Goal: Task Accomplishment & Management: Manage account settings

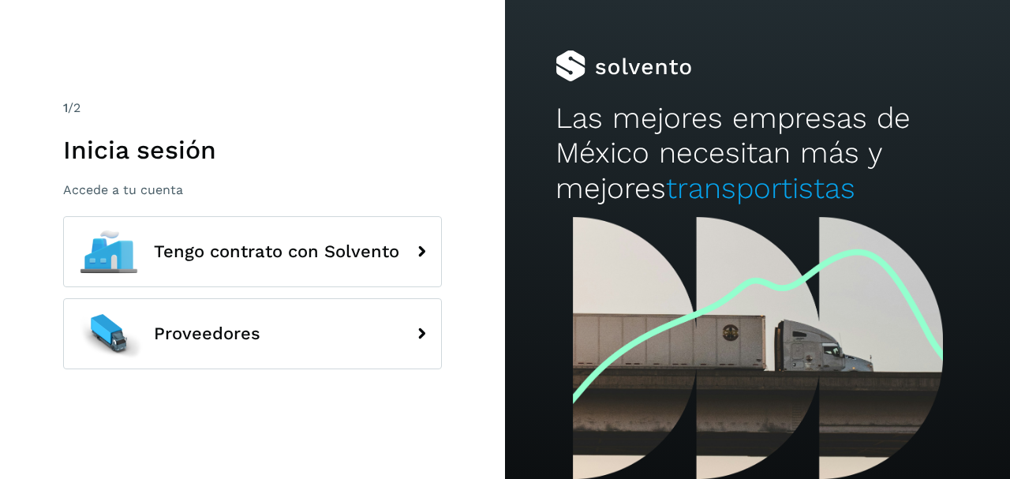
click at [66, 140] on h1 "Inicia sesión" at bounding box center [252, 150] width 379 height 30
click at [119, 166] on div "1 /2 Inicia sesión Accede a tu cuenta" at bounding box center [252, 148] width 379 height 99
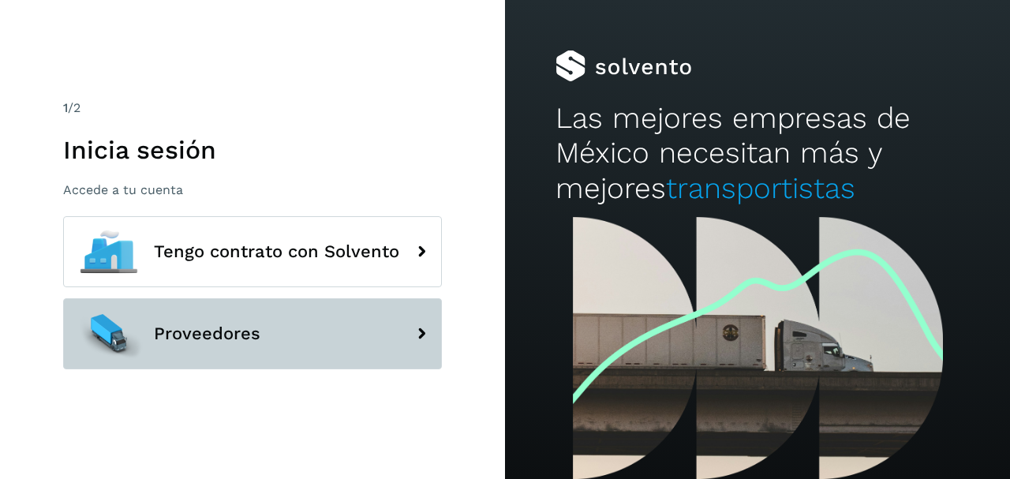
click at [270, 333] on button "Proveedores" at bounding box center [252, 333] width 379 height 71
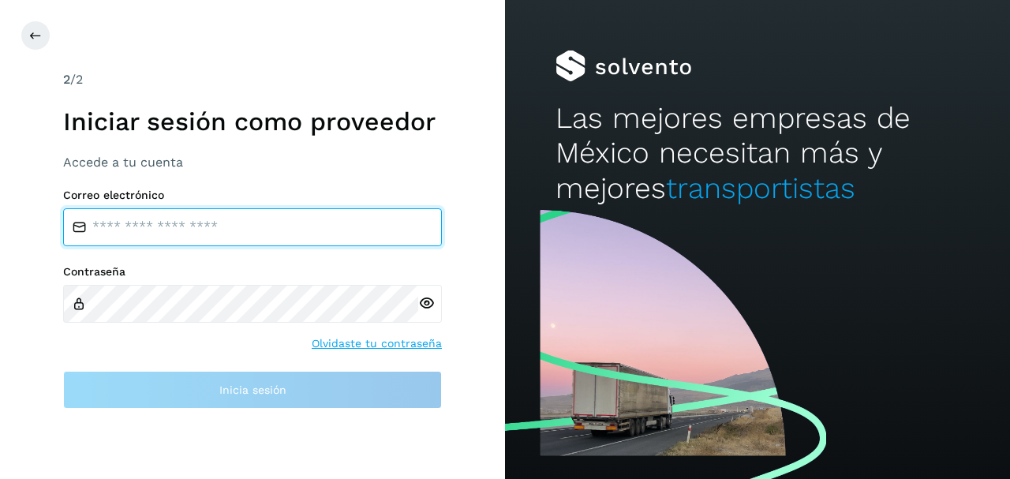
click at [232, 243] on input "email" at bounding box center [252, 227] width 379 height 38
type input "**********"
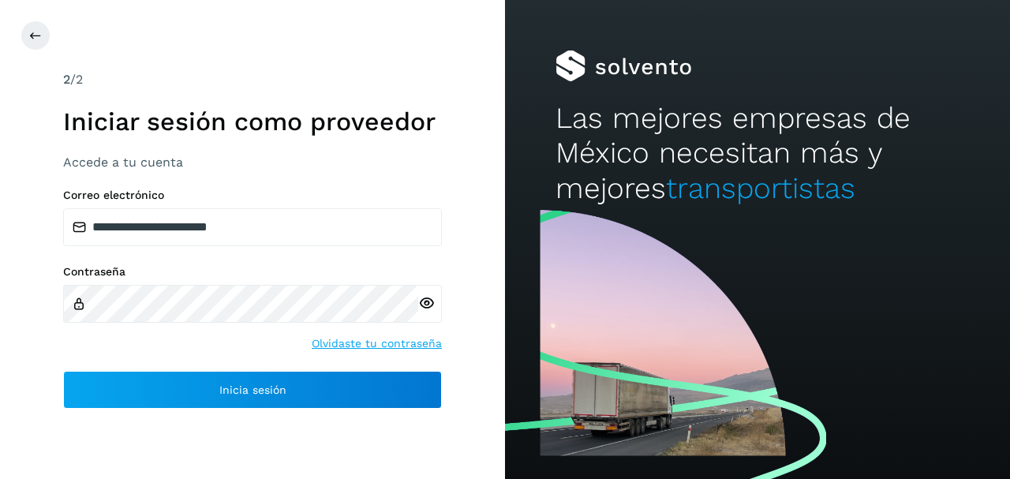
click at [433, 298] on icon at bounding box center [426, 303] width 17 height 17
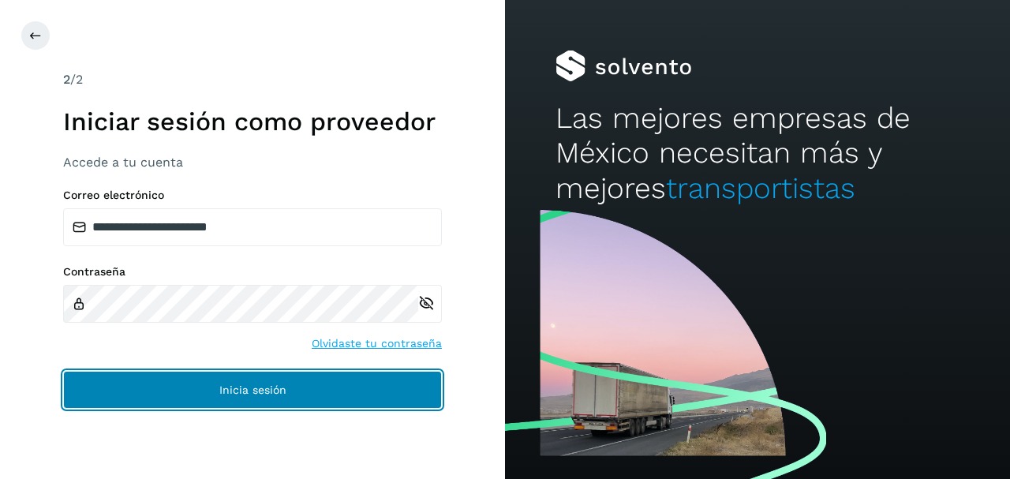
click at [223, 399] on button "Inicia sesión" at bounding box center [252, 390] width 379 height 38
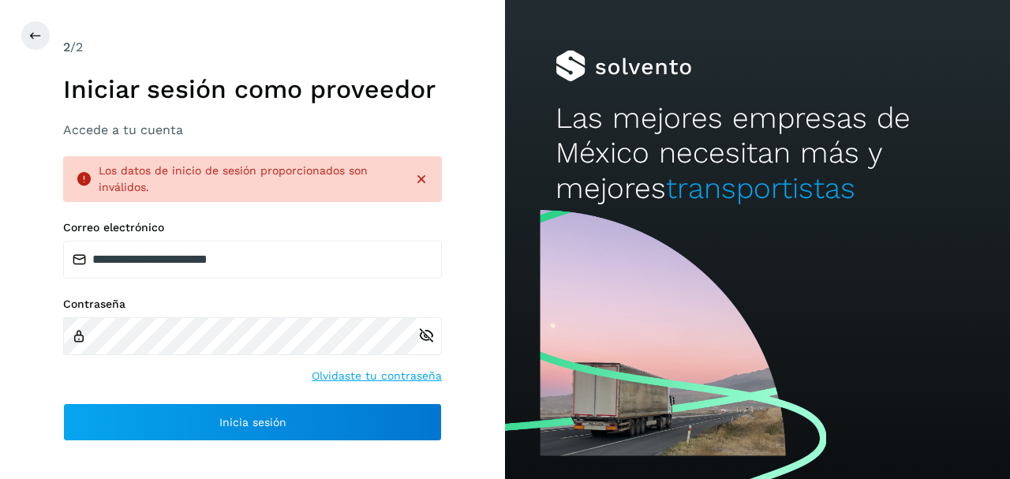
click at [186, 360] on div "Contraseña Olvidaste tu contraseña" at bounding box center [252, 341] width 379 height 87
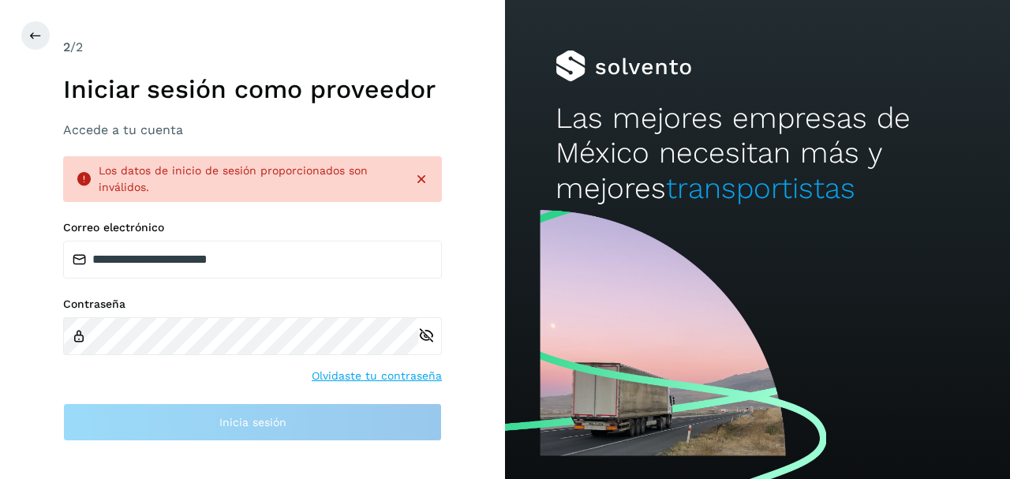
click at [100, 383] on div "Contraseña Olvidaste tu contraseña" at bounding box center [252, 341] width 379 height 87
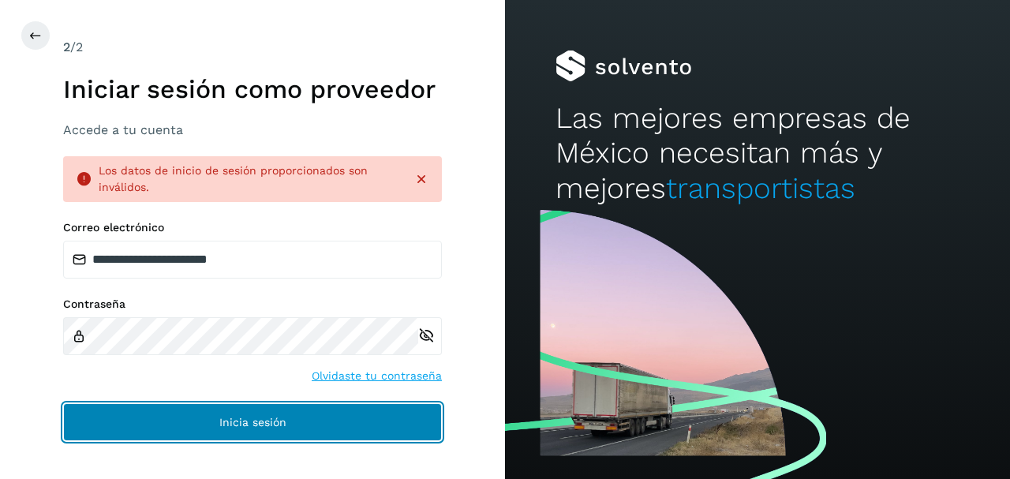
click at [146, 410] on button "Inicia sesión" at bounding box center [252, 422] width 379 height 38
click at [237, 406] on button "Inicia sesión" at bounding box center [252, 422] width 379 height 38
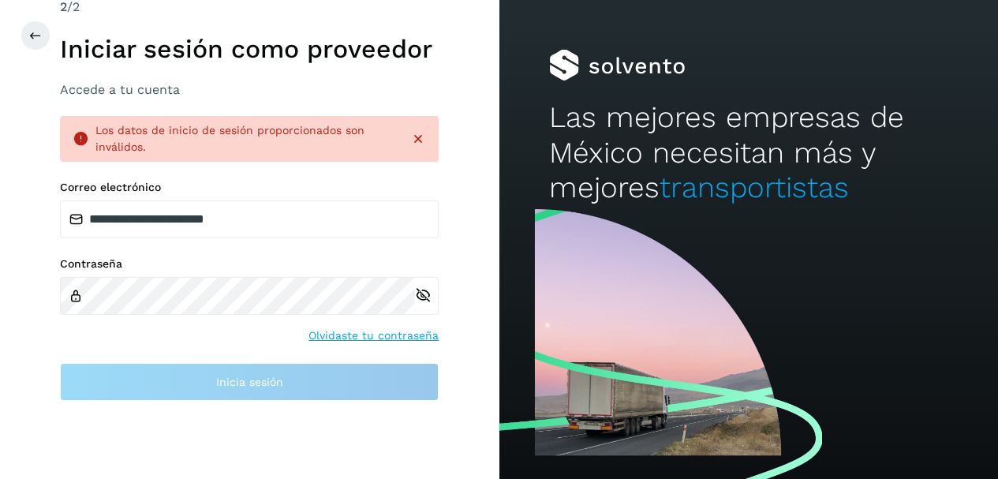
click at [182, 331] on div "Contraseña Olvidaste tu contraseña" at bounding box center [249, 300] width 379 height 87
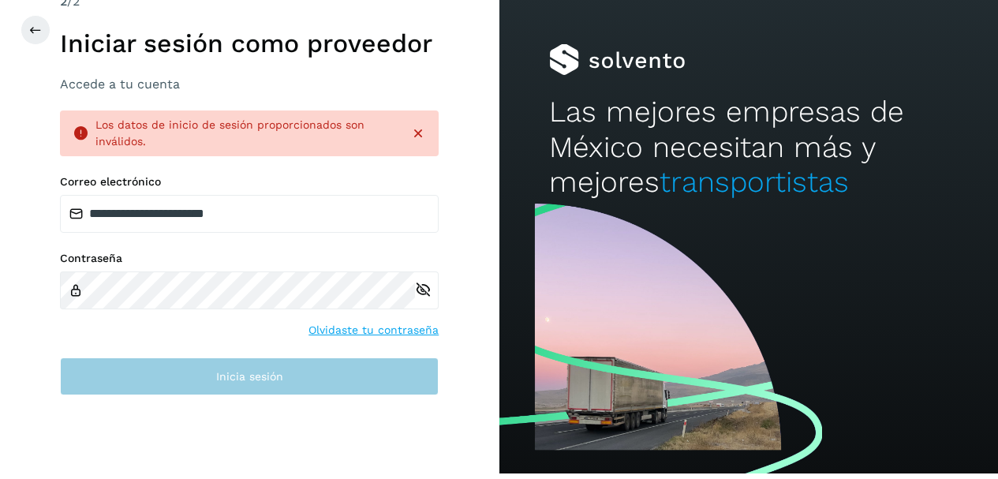
scroll to position [7, 0]
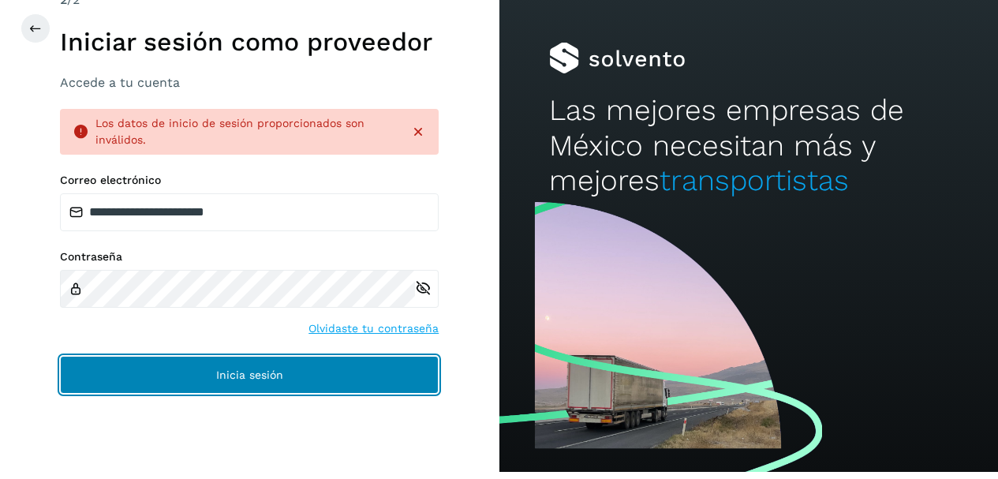
click at [200, 376] on button "Inicia sesión" at bounding box center [249, 375] width 379 height 38
click at [176, 391] on button "Inicia sesión" at bounding box center [249, 375] width 379 height 38
click at [170, 381] on button "Inicia sesión" at bounding box center [249, 375] width 379 height 38
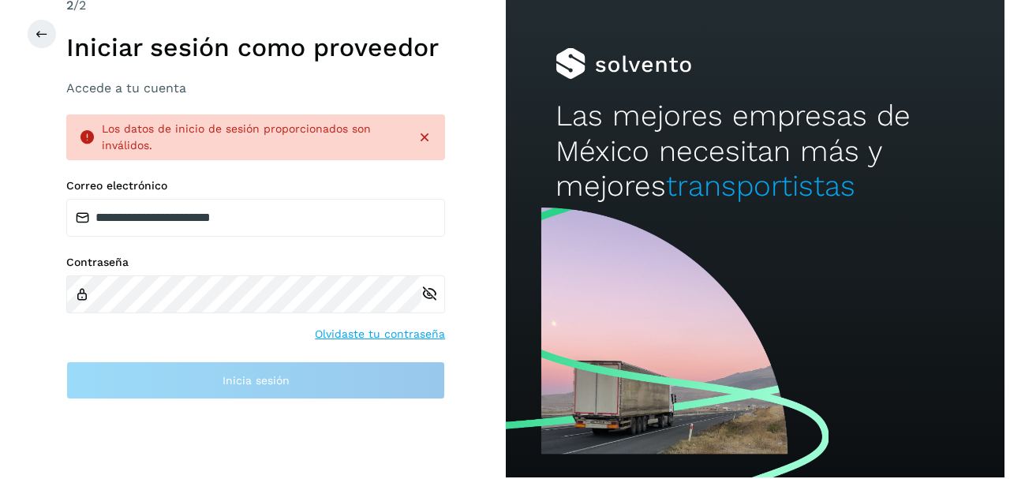
scroll to position [0, 0]
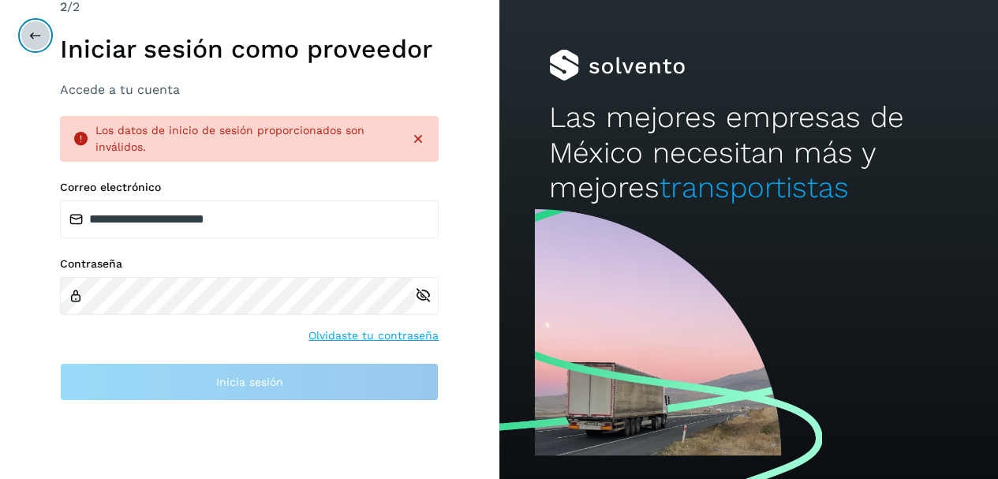
click at [34, 36] on icon at bounding box center [35, 35] width 13 height 13
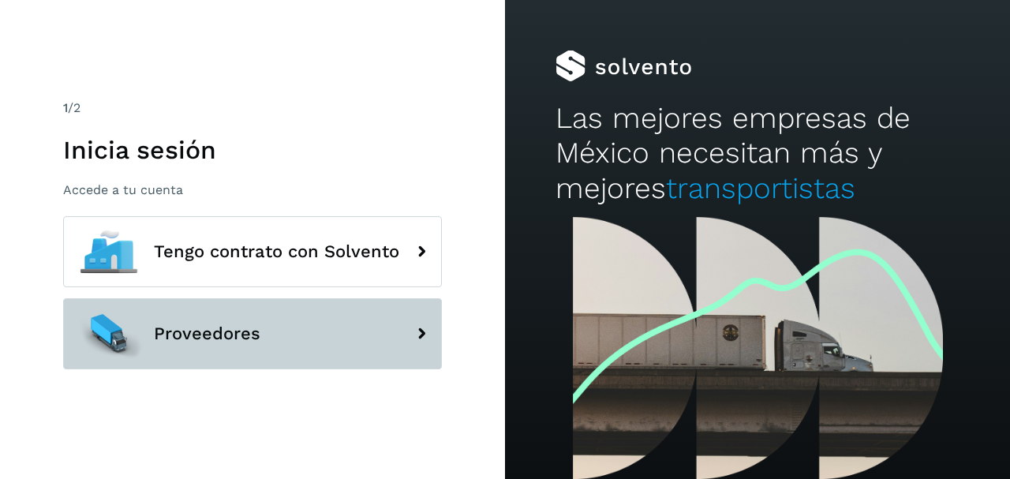
click at [234, 332] on span "Proveedores" at bounding box center [207, 333] width 107 height 19
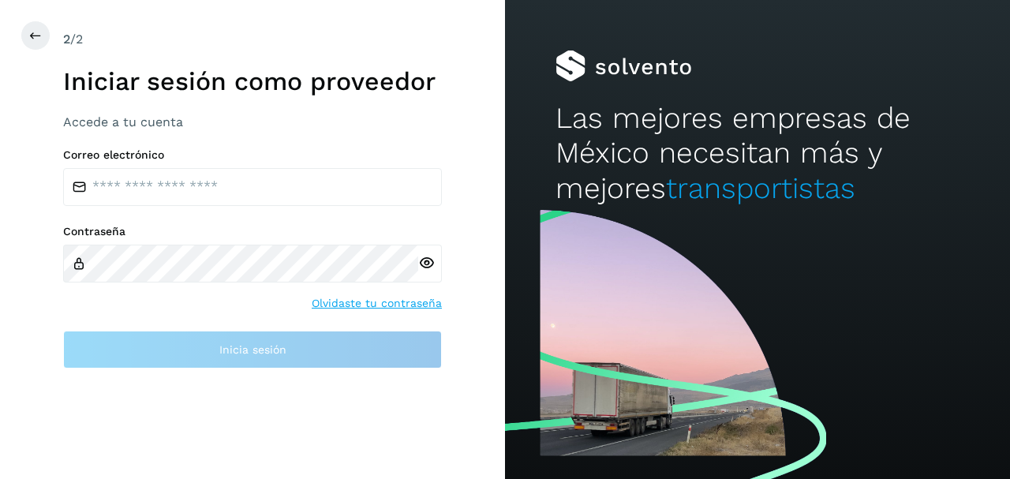
click at [466, 419] on div "2 /2 Iniciar sesión como proveedor Accede a tu cuenta Correo electrónico Contra…" at bounding box center [252, 239] width 505 height 479
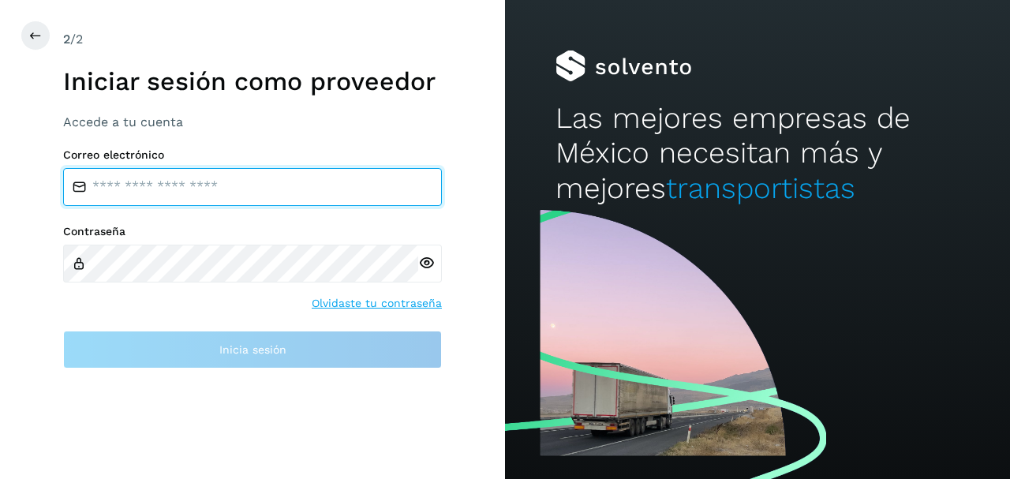
click at [143, 187] on input "email" at bounding box center [252, 187] width 379 height 38
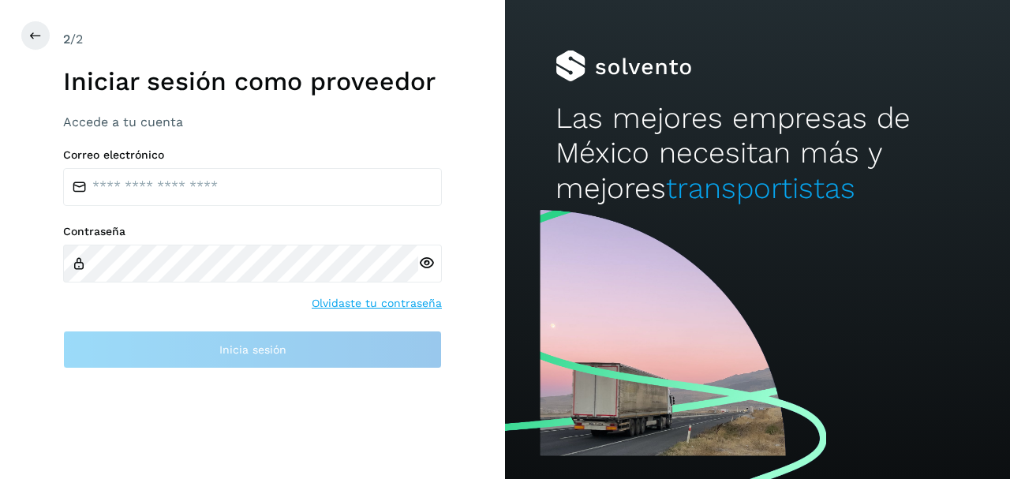
click at [127, 120] on div "2 /2 Iniciar sesión como proveedor Accede a tu cuenta Correo electrónico Contra…" at bounding box center [252, 239] width 379 height 418
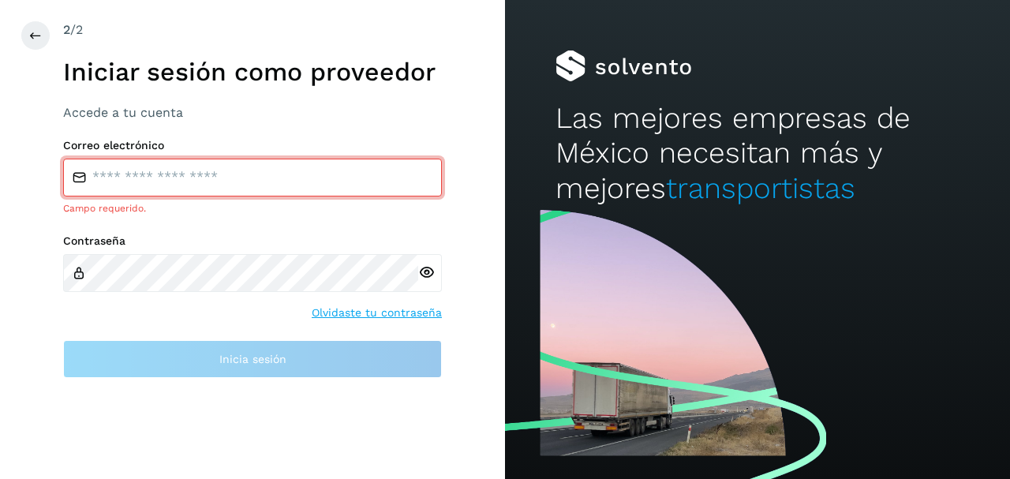
click at [365, 311] on link "Olvidaste tu contraseña" at bounding box center [377, 313] width 130 height 17
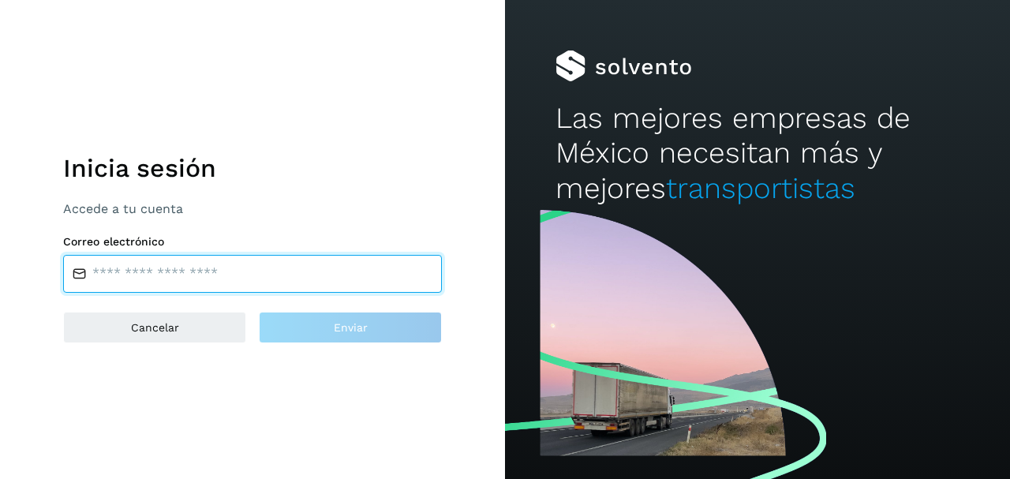
click at [167, 280] on input "email" at bounding box center [252, 274] width 379 height 38
type input "**********"
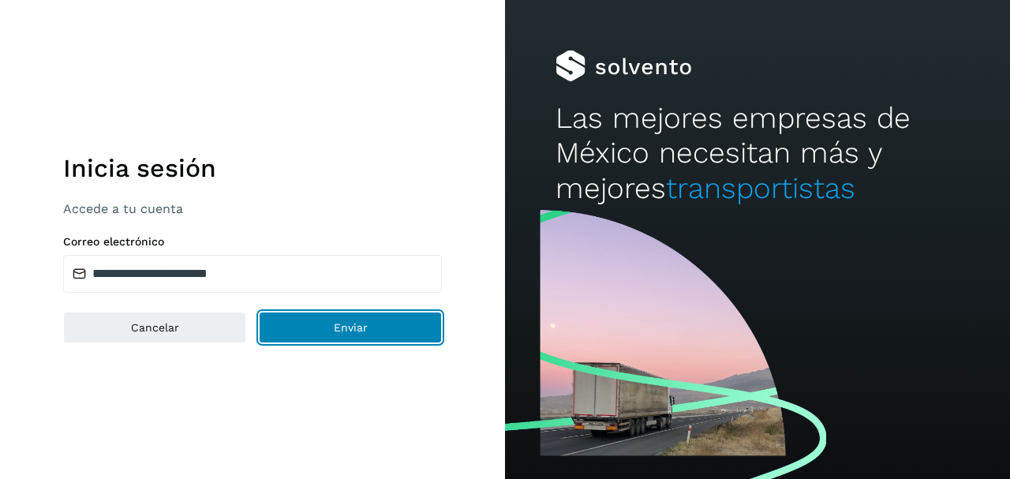
click at [334, 325] on span "Enviar" at bounding box center [351, 327] width 34 height 11
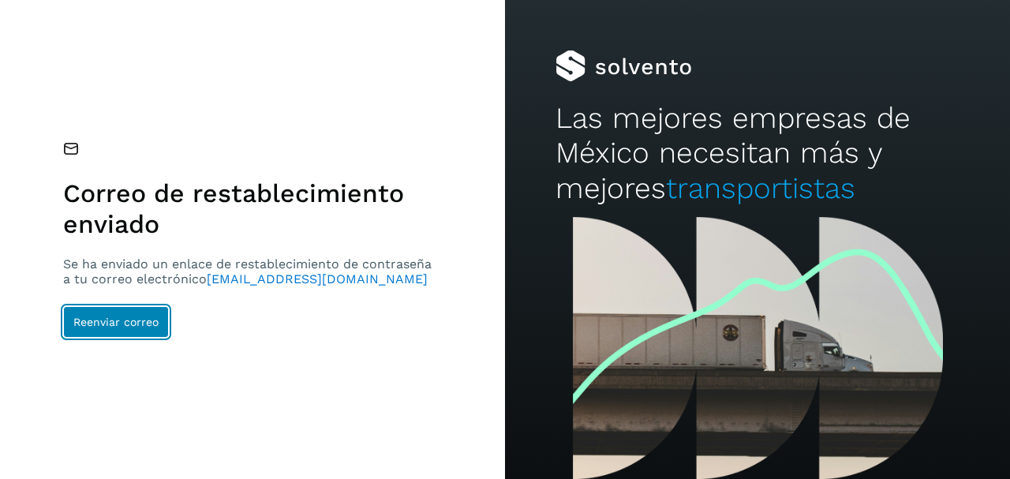
click at [105, 331] on button "Reenviar correo" at bounding box center [116, 322] width 106 height 32
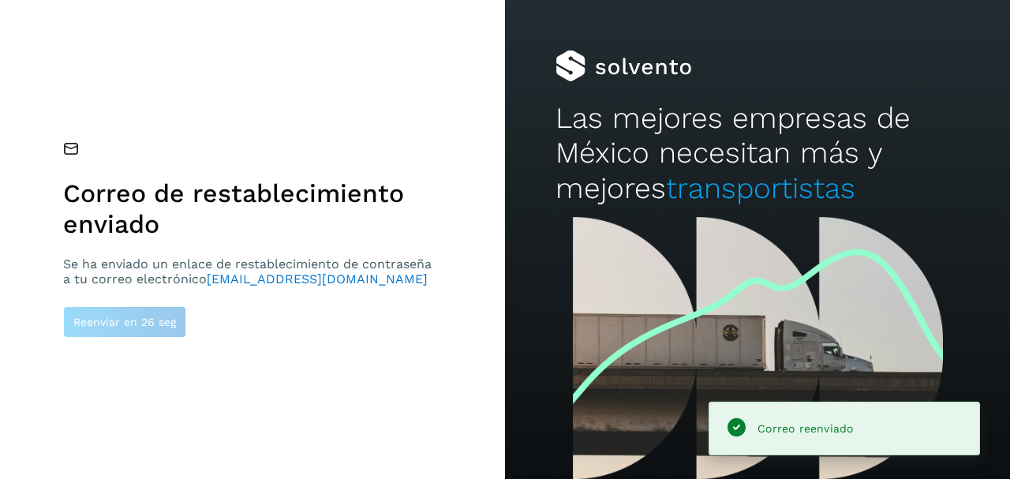
click at [77, 153] on icon at bounding box center [71, 148] width 16 height 17
click at [73, 152] on icon at bounding box center [71, 148] width 16 height 17
